Goal: Check status: Check status

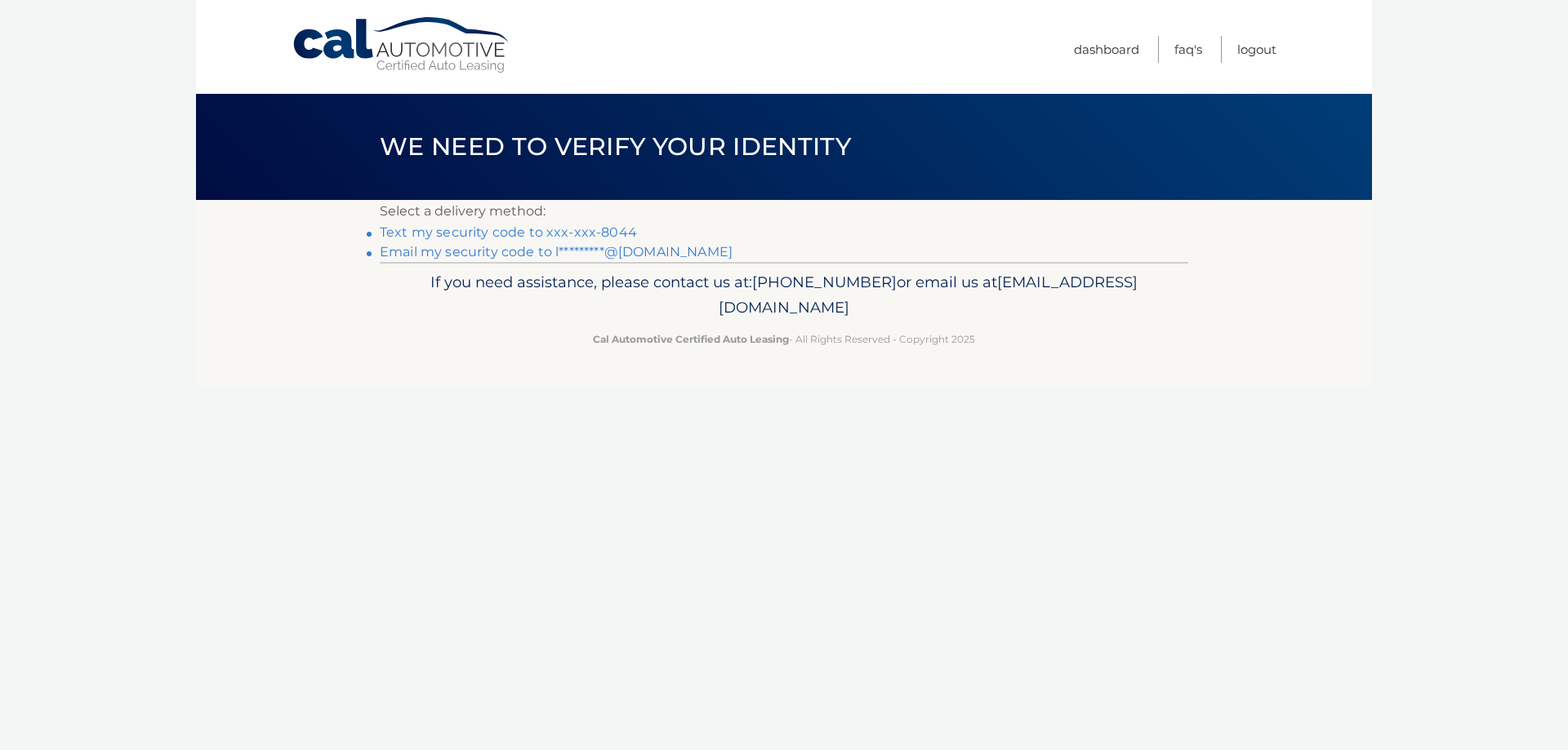
click at [586, 231] on link "Text my security code to xxx-xxx-8044" at bounding box center [508, 232] width 257 height 16
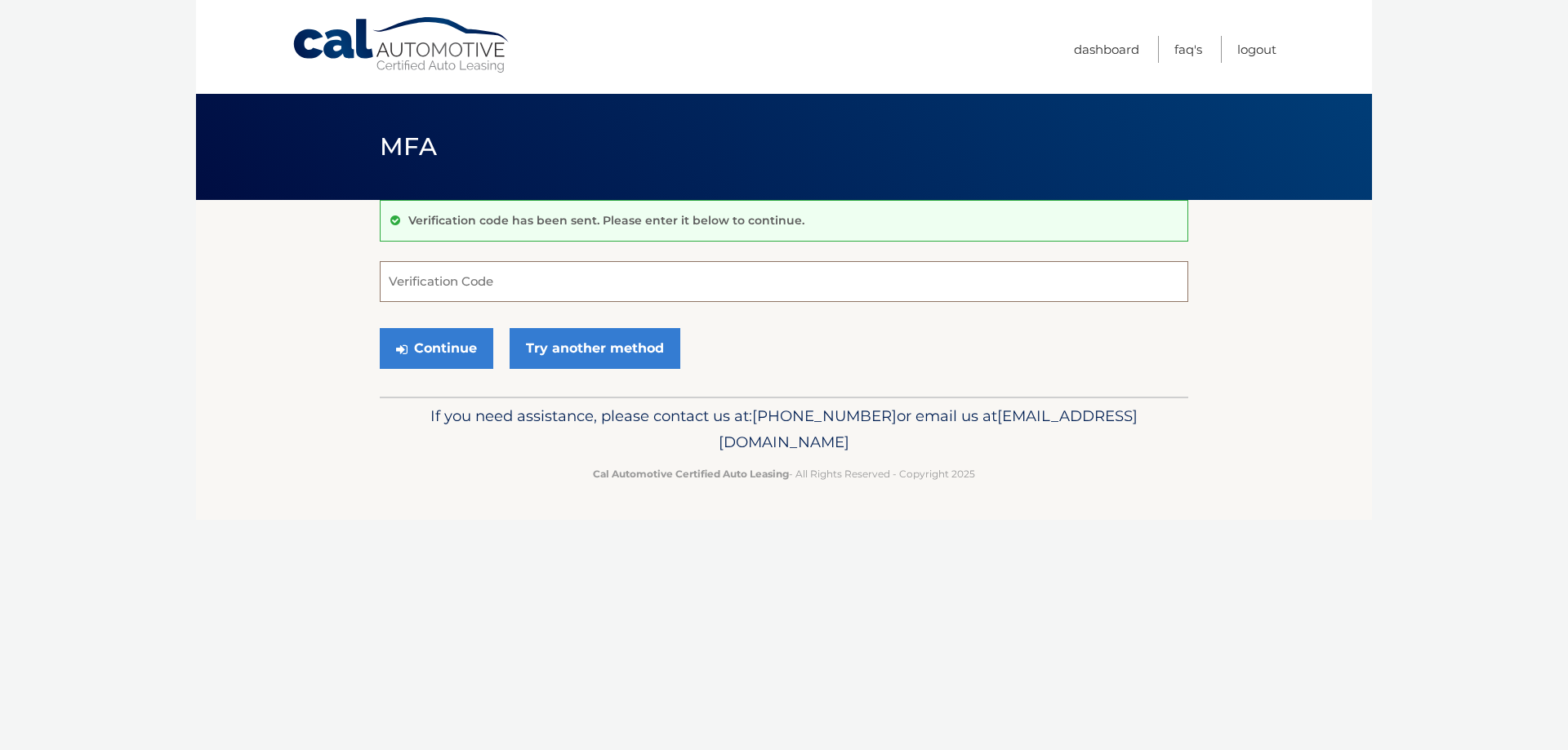
click at [422, 280] on input "Verification Code" at bounding box center [784, 281] width 809 height 41
type input "726141"
click at [448, 350] on button "Continue" at bounding box center [437, 349] width 113 height 41
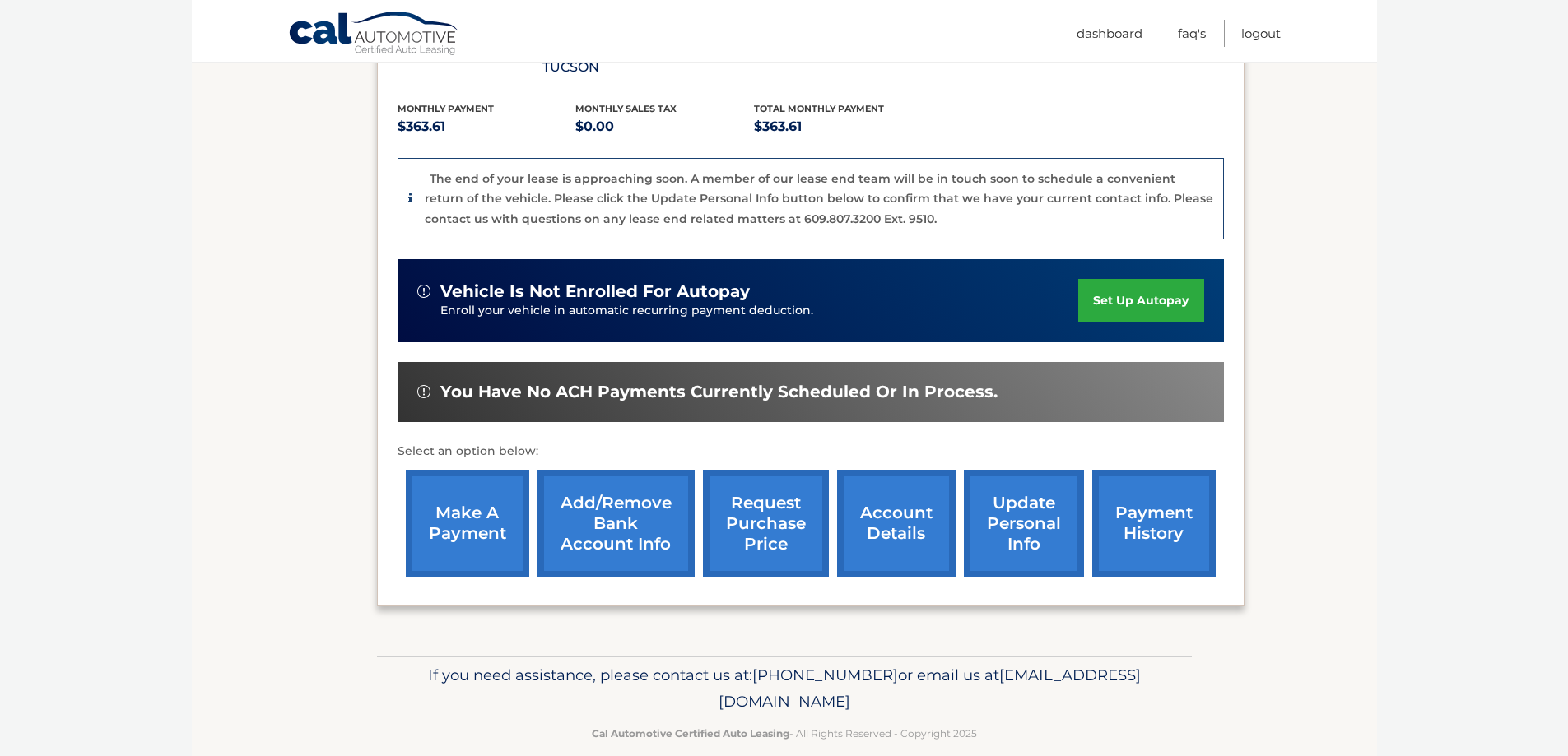
scroll to position [343, 0]
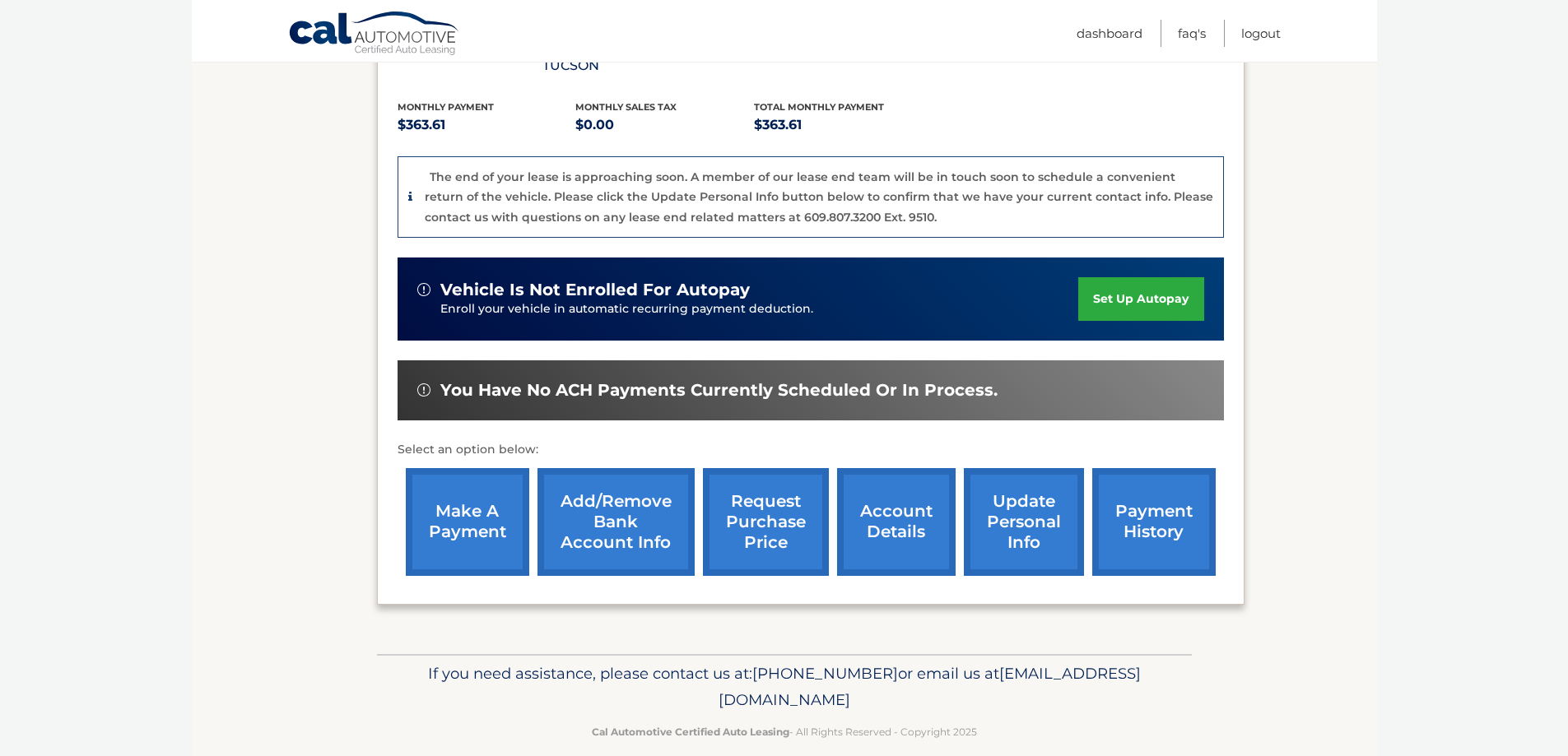
click at [1150, 497] on link "payment history" at bounding box center [1153, 522] width 123 height 108
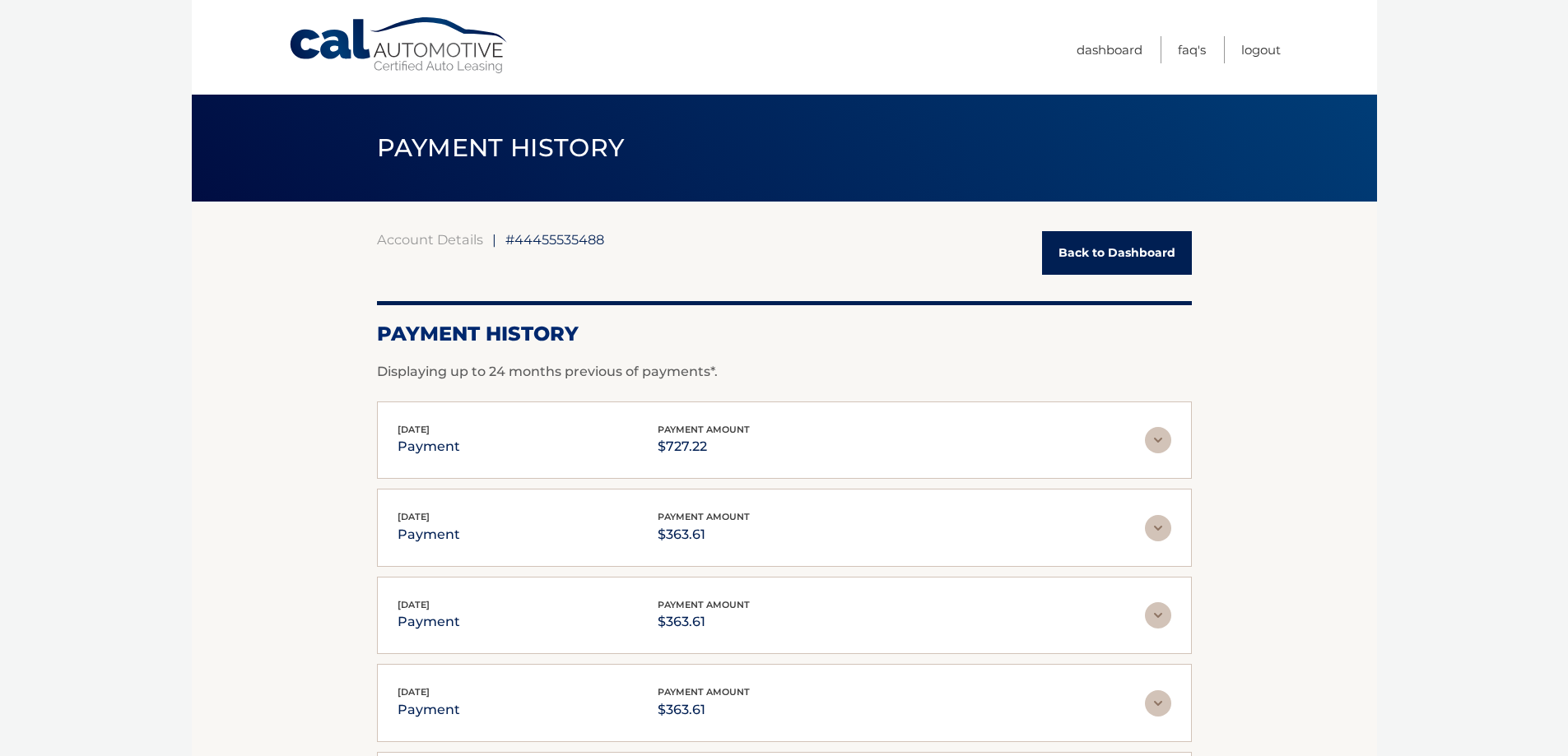
click at [1105, 253] on link "Back to Dashboard" at bounding box center [1117, 253] width 150 height 44
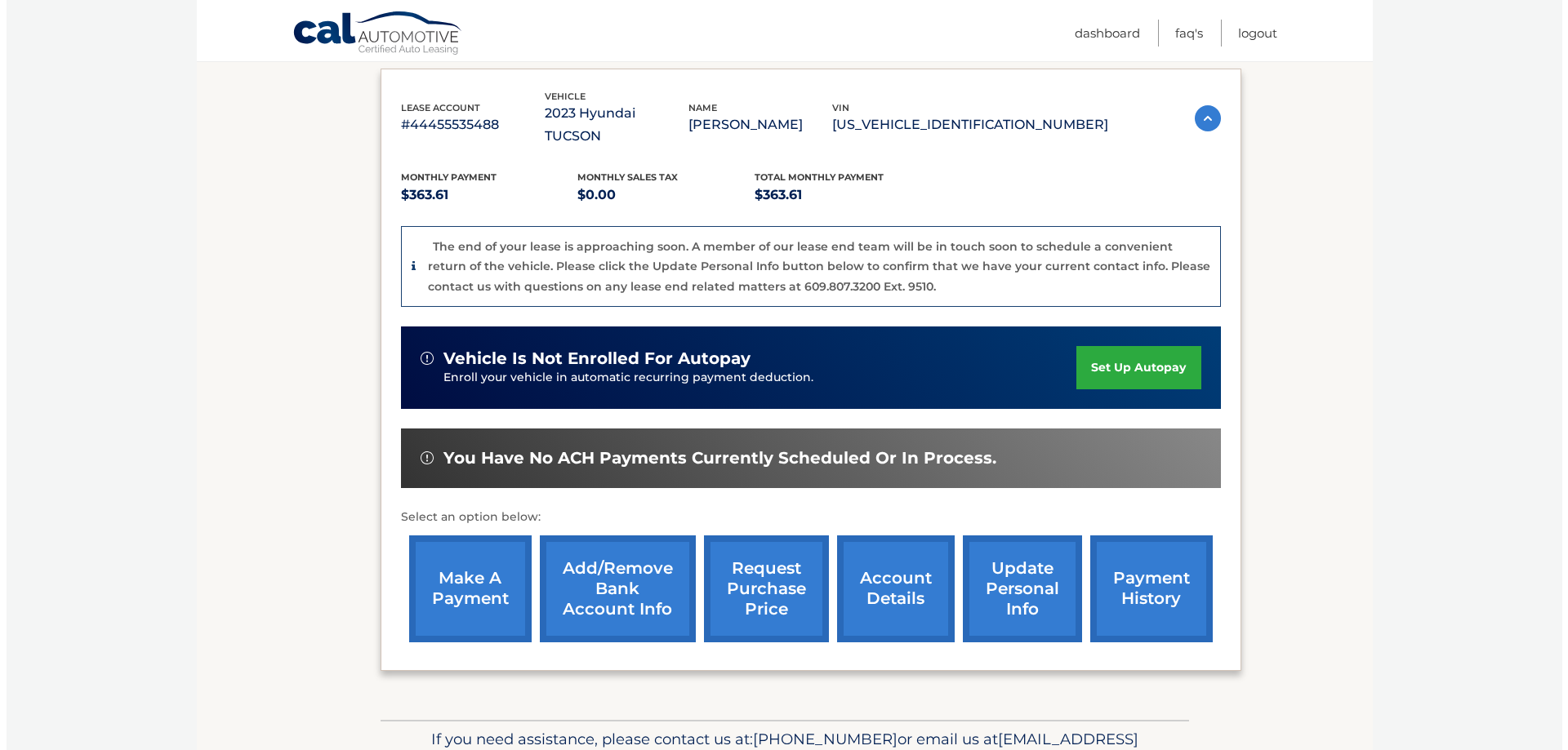
scroll to position [341, 0]
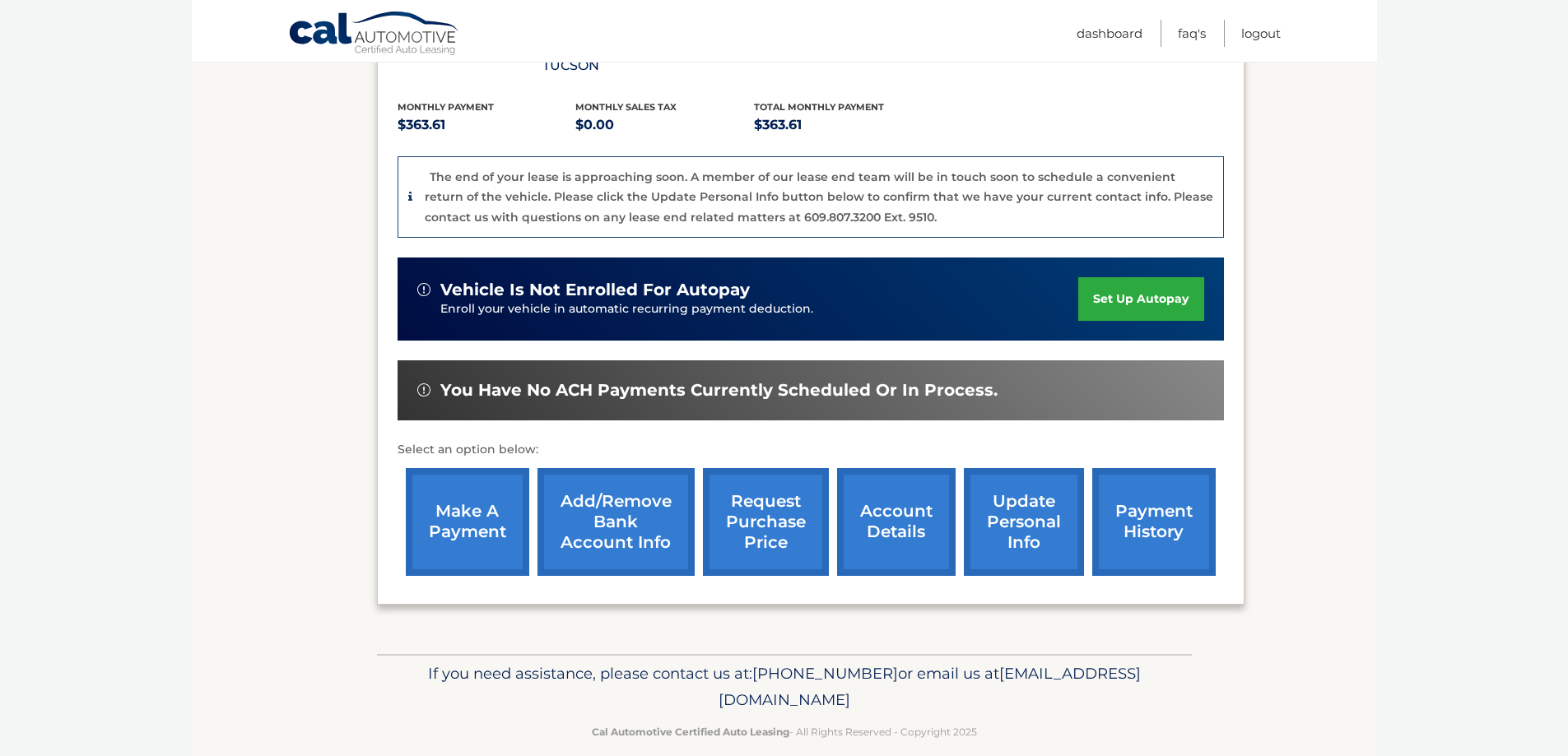
click at [750, 500] on link "request purchase price" at bounding box center [766, 522] width 126 height 108
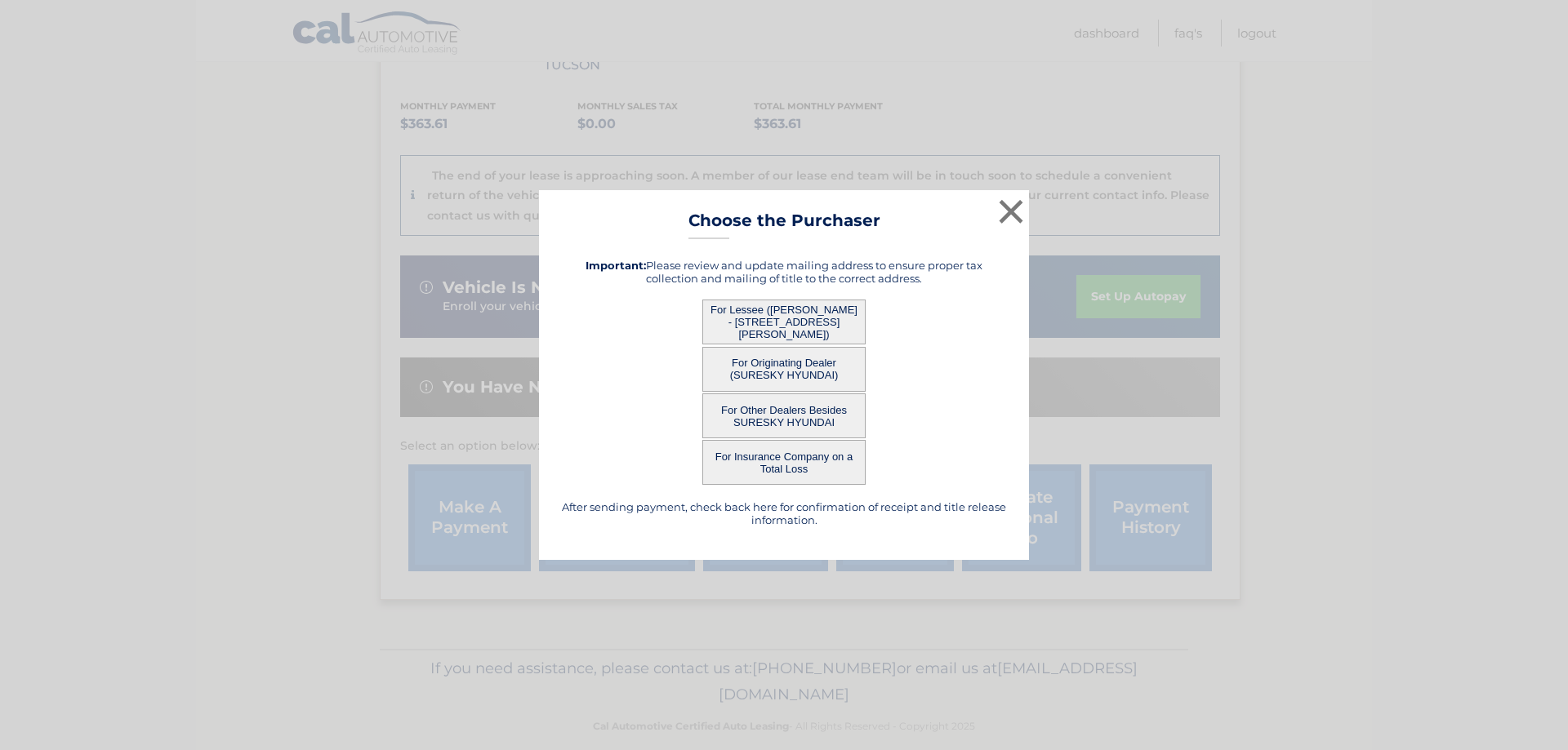
click at [764, 327] on button "For Lessee ([PERSON_NAME] - [STREET_ADDRESS][PERSON_NAME])" at bounding box center [784, 322] width 163 height 45
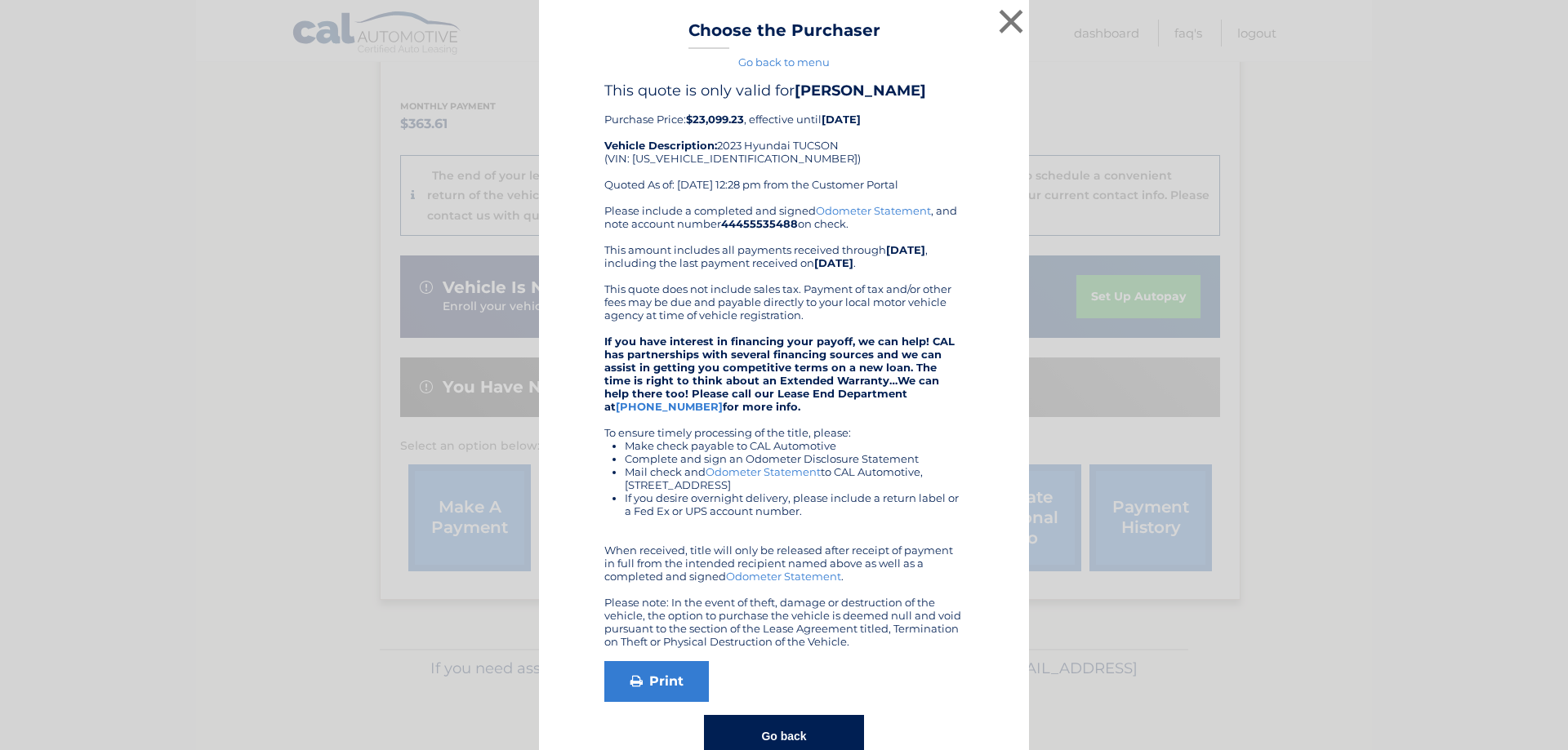
drag, startPoint x: 929, startPoint y: 158, endPoint x: 928, endPoint y: 137, distance: 21.0
drag, startPoint x: 928, startPoint y: 137, endPoint x: 659, endPoint y: 674, distance: 600.6
click at [659, 674] on link "Print" at bounding box center [656, 682] width 104 height 41
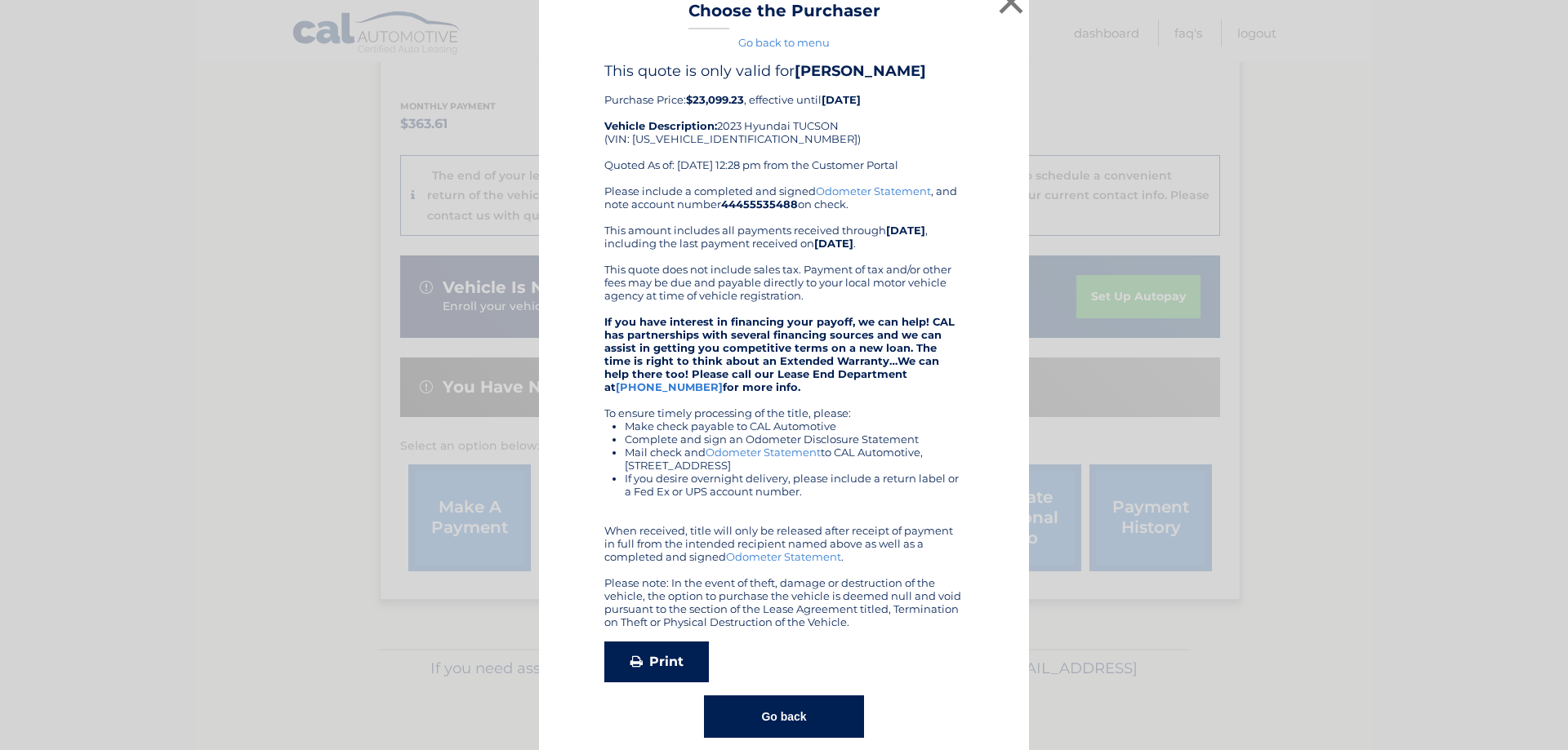
scroll to position [0, 0]
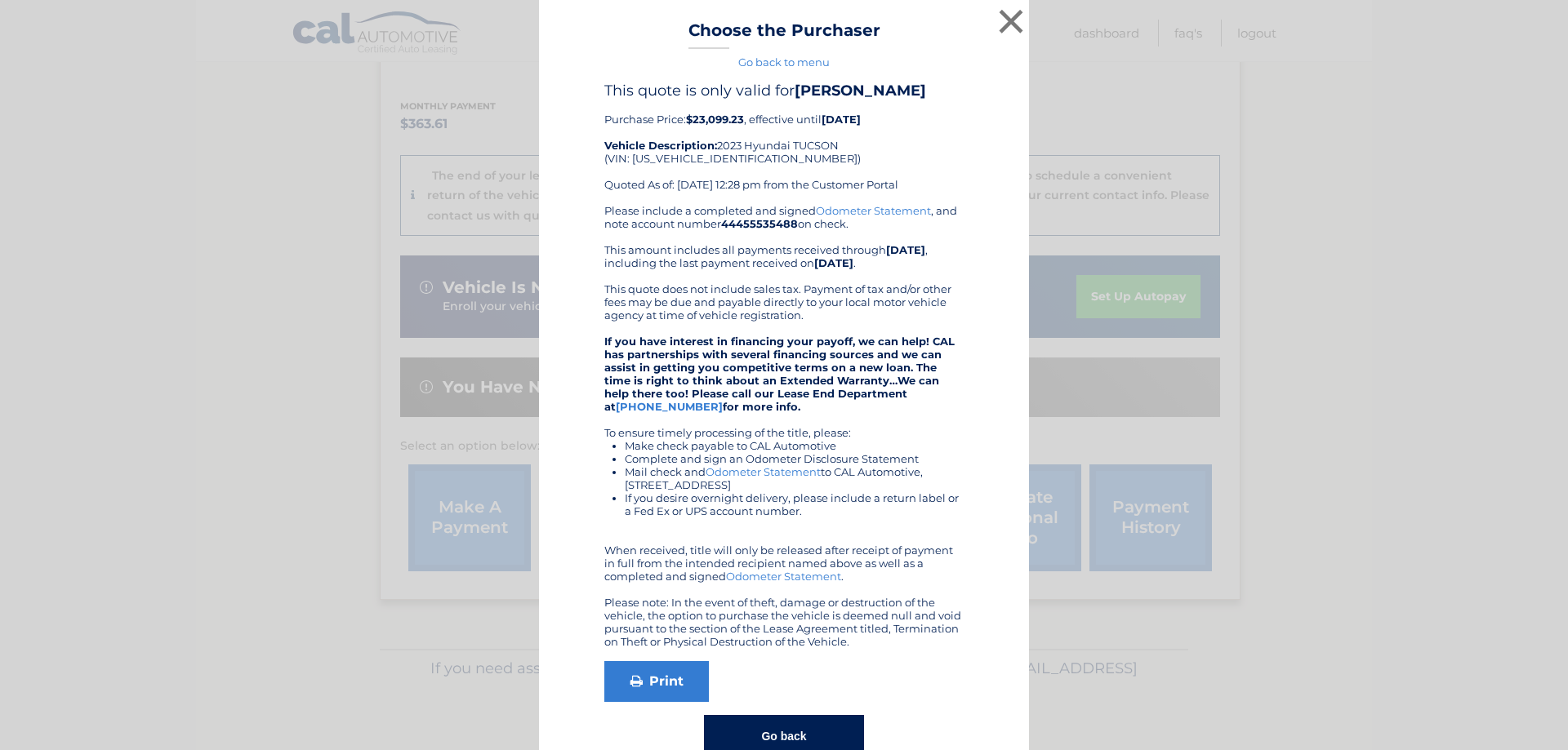
click at [740, 472] on link "Odometer Statement" at bounding box center [763, 472] width 115 height 13
